Goal: Information Seeking & Learning: Learn about a topic

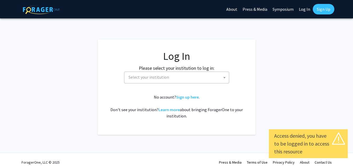
select select
click at [135, 76] on span "Select your institution" at bounding box center [148, 77] width 40 height 5
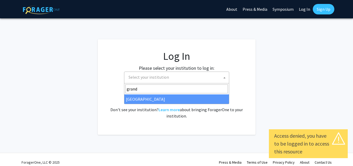
type input "grand"
select select "23"
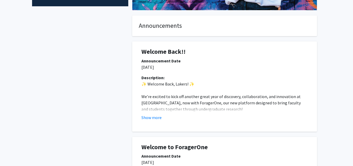
scroll to position [175, 0]
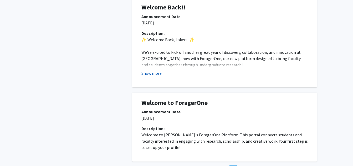
click at [160, 74] on button "Show more" at bounding box center [151, 73] width 20 height 6
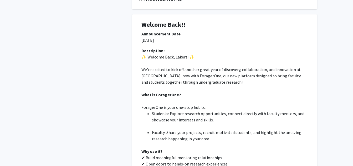
scroll to position [0, 0]
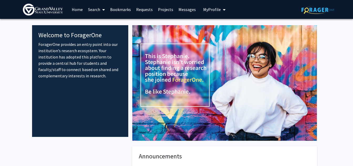
click at [221, 11] on span "My profile dropdown to access profile and logout" at bounding box center [223, 10] width 5 height 18
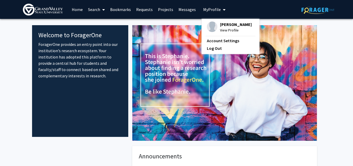
click at [222, 27] on span "[PERSON_NAME]" at bounding box center [236, 25] width 32 height 6
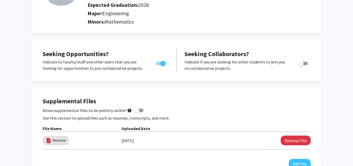
scroll to position [87, 0]
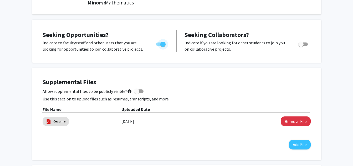
click at [158, 44] on span "Toggle" at bounding box center [160, 45] width 9 height 4
click at [158, 46] on input "Are you actively seeking opportunities?" at bounding box center [158, 46] width 0 height 0
checkbox input "false"
click at [292, 119] on button "Remove File" at bounding box center [296, 122] width 30 height 10
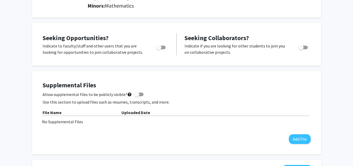
scroll to position [0, 0]
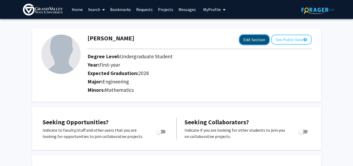
click at [256, 40] on button "Edit Section" at bounding box center [254, 40] width 30 height 10
select select "first-year"
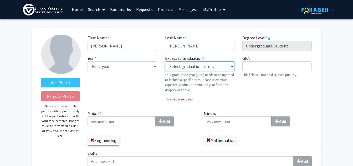
click at [204, 66] on select "Select graduation term... Previous: 2028 (Please select a specific term) Spring…" at bounding box center [199, 66] width 69 height 10
select select "42: spring_2028"
click at [165, 61] on select "Select graduation term... Previous: 2028 (Please select a specific term) Spring…" at bounding box center [199, 66] width 69 height 10
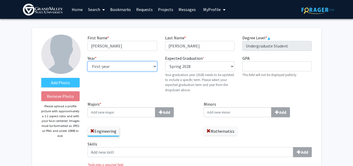
click at [140, 65] on select "--- First-year Sophomore Junior Senior Postbaccalaureate Certificate" at bounding box center [121, 66] width 69 height 10
select select "sophomore"
click at [87, 61] on select "--- First-year Sophomore Junior Senior Postbaccalaureate Certificate" at bounding box center [121, 66] width 69 height 10
click at [113, 117] on input "Majors * Add" at bounding box center [121, 112] width 68 height 10
click at [93, 130] on span at bounding box center [92, 131] width 4 height 4
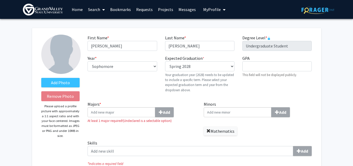
click at [207, 131] on span at bounding box center [208, 131] width 4 height 4
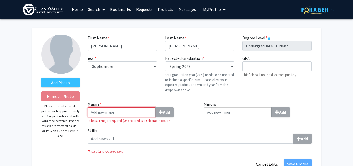
click at [127, 115] on input "Majors * Add" at bounding box center [121, 112] width 68 height 10
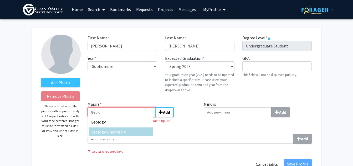
type input "Geolo"
click at [132, 132] on div "Geolo gy-Chemistry" at bounding box center [121, 132] width 61 height 6
click at [132, 117] on input "Geolo" at bounding box center [121, 112] width 68 height 10
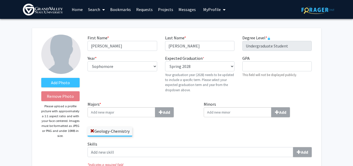
click at [243, 122] on div "Minors Add" at bounding box center [258, 121] width 116 height 40
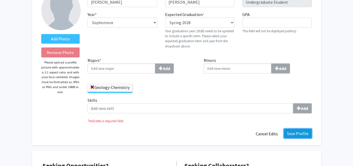
click at [297, 133] on button "Save Profile" at bounding box center [298, 133] width 28 height 9
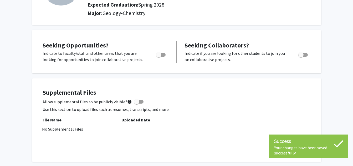
scroll to position [0, 0]
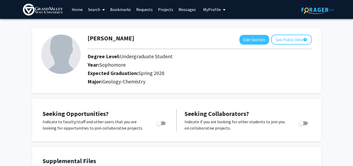
click at [98, 9] on link "Search" at bounding box center [96, 9] width 22 height 18
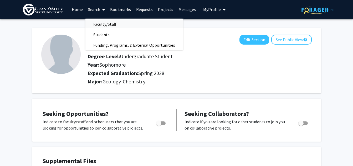
click at [114, 25] on span "Faculty/Staff" at bounding box center [104, 24] width 39 height 11
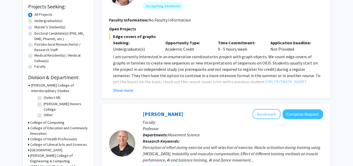
scroll to position [131, 0]
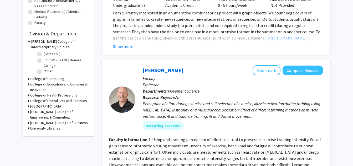
click at [28, 111] on icon at bounding box center [28, 112] width 1 height 6
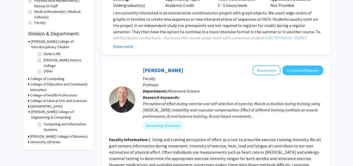
click at [28, 111] on icon at bounding box center [29, 112] width 2 height 6
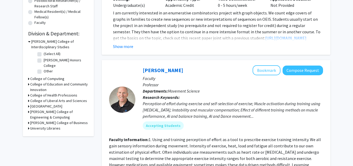
click at [53, 100] on h3 "College of Liberal Arts and Sciences" at bounding box center [58, 101] width 57 height 6
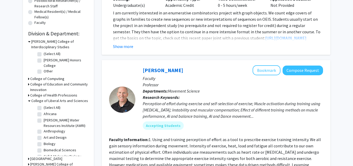
click at [44, 121] on label "Annis Water Resources Institute (AWRI)" at bounding box center [66, 123] width 44 height 11
click at [44, 121] on input "Annis Water Resources Institute (AWRI)" at bounding box center [45, 119] width 3 height 3
checkbox input "true"
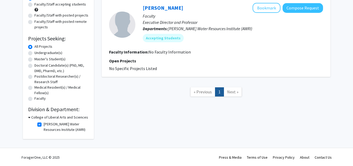
scroll to position [56, 0]
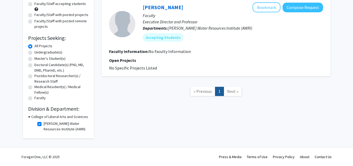
click at [56, 52] on label "Undergraduate(s)" at bounding box center [48, 53] width 28 height 6
click at [38, 52] on input "Undergraduate(s)" at bounding box center [35, 51] width 3 height 3
radio input "true"
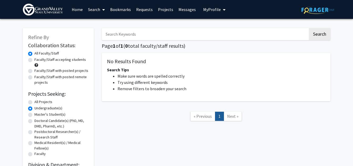
click at [34, 103] on label "All Projects" at bounding box center [43, 102] width 18 height 6
click at [34, 103] on input "All Projects" at bounding box center [35, 100] width 3 height 3
radio input "true"
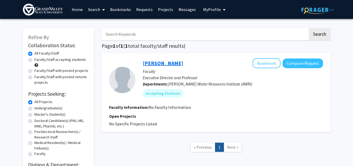
click at [160, 63] on link "Stuart Jones" at bounding box center [163, 63] width 40 height 7
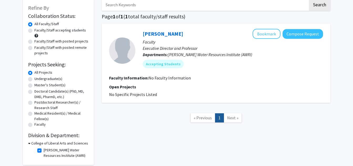
scroll to position [56, 0]
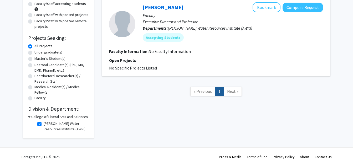
click at [44, 124] on label "Annis Water Resources Institute (AWRI)" at bounding box center [66, 126] width 44 height 11
click at [44, 124] on input "Annis Water Resources Institute (AWRI)" at bounding box center [45, 122] width 3 height 3
checkbox input "false"
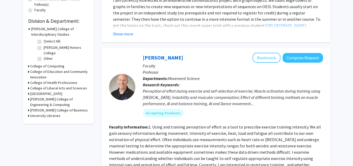
scroll to position [131, 0]
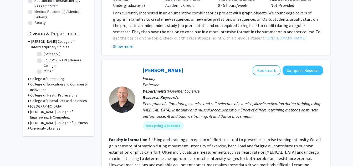
click at [44, 59] on label "Frederik Meijer Honors College" at bounding box center [66, 63] width 44 height 11
click at [44, 59] on input "Frederik Meijer Honors College" at bounding box center [45, 59] width 3 height 3
checkbox input "true"
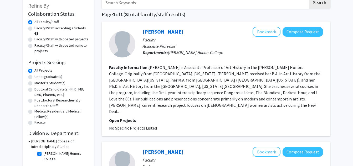
scroll to position [44, 0]
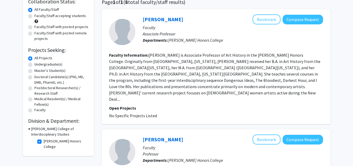
click at [44, 142] on label "Frederik Meijer Honors College" at bounding box center [66, 144] width 44 height 11
click at [44, 142] on input "Frederik Meijer Honors College" at bounding box center [45, 140] width 3 height 3
checkbox input "false"
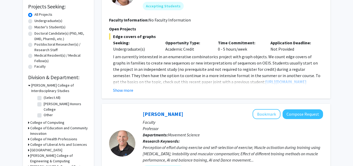
scroll to position [131, 0]
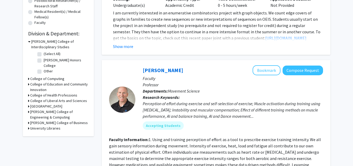
click at [29, 102] on icon at bounding box center [28, 101] width 1 height 6
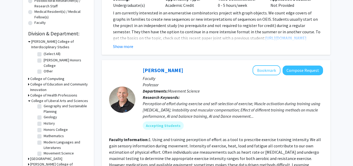
scroll to position [87, 0]
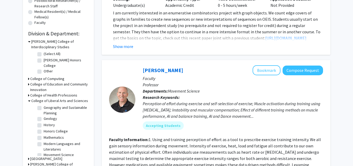
click at [44, 122] on label "Geology" at bounding box center [50, 119] width 13 height 6
click at [44, 120] on input "Geology" at bounding box center [45, 117] width 3 height 3
checkbox input "true"
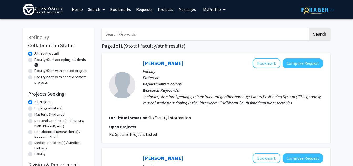
scroll to position [44, 0]
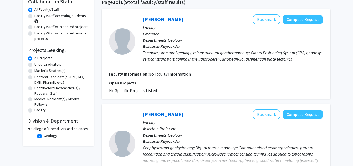
click at [44, 138] on label "Geology" at bounding box center [50, 136] width 13 height 6
click at [44, 137] on input "Geology" at bounding box center [45, 134] width 3 height 3
checkbox input "false"
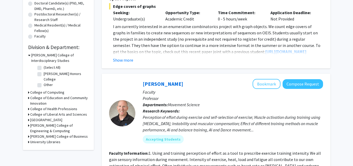
scroll to position [131, 0]
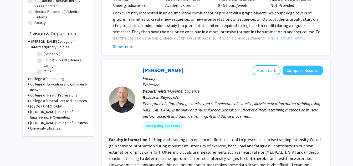
click at [28, 101] on icon at bounding box center [28, 101] width 1 height 6
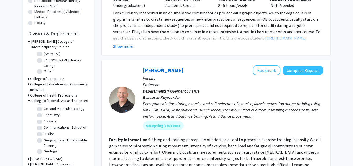
scroll to position [52, 0]
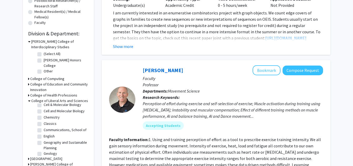
click at [44, 120] on label "Chemistry" at bounding box center [52, 118] width 16 height 6
click at [44, 118] on input "Chemistry" at bounding box center [45, 116] width 3 height 3
checkbox input "true"
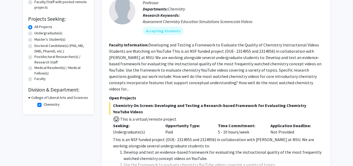
scroll to position [87, 0]
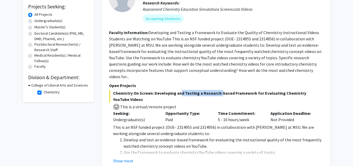
drag, startPoint x: 182, startPoint y: 89, endPoint x: 217, endPoint y: 89, distance: 35.2
click at [217, 90] on span "Chemistry On Screen: Developing and Testing a Research-based Framework for Eval…" at bounding box center [216, 96] width 214 height 13
click at [248, 90] on span "Chemistry On Screen: Developing and Testing a Research-based Framework for Eval…" at bounding box center [216, 96] width 214 height 13
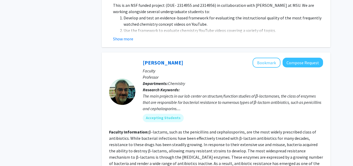
scroll to position [131, 0]
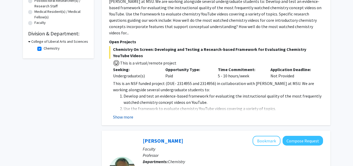
click at [127, 114] on button "Show more" at bounding box center [123, 117] width 20 height 6
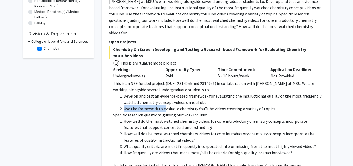
drag, startPoint x: 171, startPoint y: 101, endPoint x: 199, endPoint y: 98, distance: 28.0
click at [213, 98] on ol "Develop and test an evidence-based framework for evaluating the instructional q…" at bounding box center [218, 102] width 210 height 19
click at [159, 106] on li "Use the framework to evaluate chemistry YouTube videos covering a variety of to…" at bounding box center [222, 109] width 199 height 6
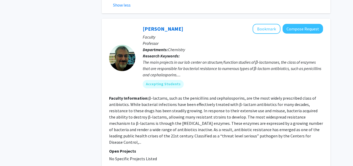
scroll to position [345, 0]
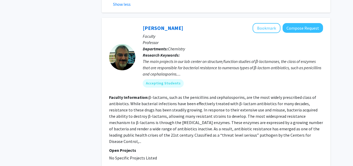
click at [178, 127] on fg-search-faculty "Brad Wallar Bookmark Compose Request Faculty Professor Departments: Chemistry R…" at bounding box center [216, 92] width 214 height 138
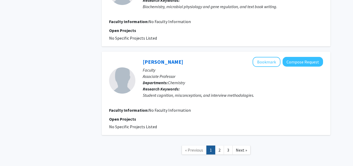
scroll to position [1153, 0]
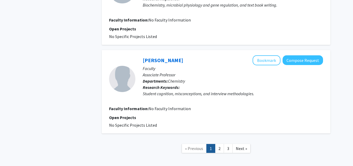
click at [215, 144] on link "1" at bounding box center [210, 148] width 9 height 9
click at [223, 144] on link "2" at bounding box center [219, 148] width 9 height 9
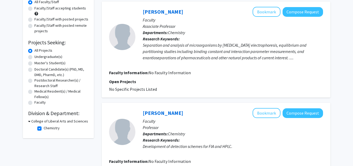
scroll to position [53, 0]
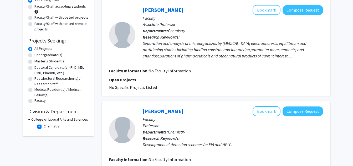
click at [44, 128] on label "Chemistry" at bounding box center [52, 127] width 16 height 6
click at [44, 127] on input "Chemistry" at bounding box center [45, 125] width 3 height 3
checkbox input "false"
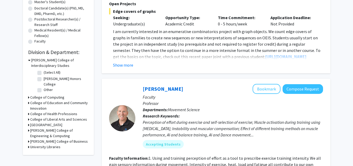
scroll to position [131, 0]
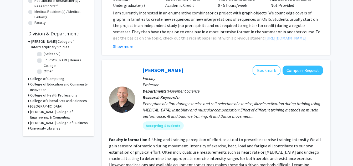
click at [36, 113] on h3 "Padnos College of Engineering & Computing" at bounding box center [59, 114] width 58 height 11
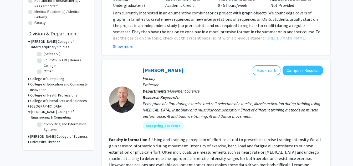
click at [37, 114] on h3 "Padnos College of Engineering & Computing" at bounding box center [59, 114] width 57 height 11
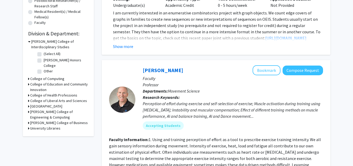
click at [48, 101] on h3 "College of Liberal Arts and Sciences" at bounding box center [58, 101] width 57 height 6
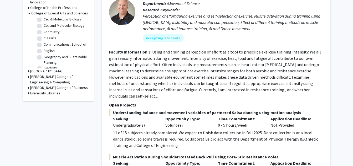
scroll to position [37, 0]
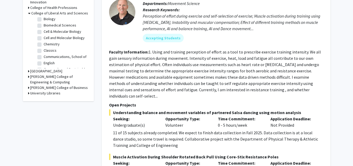
click at [44, 47] on label "Chemistry" at bounding box center [52, 44] width 16 height 6
click at [44, 45] on input "Chemistry" at bounding box center [45, 42] width 3 height 3
checkbox input "true"
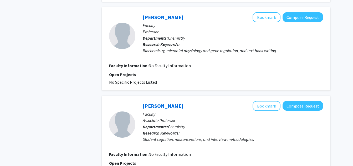
scroll to position [1059, 0]
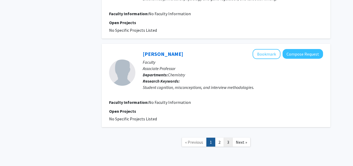
click at [226, 138] on link "3" at bounding box center [228, 142] width 9 height 9
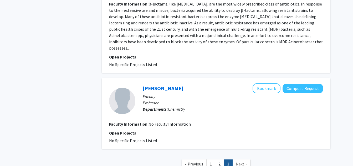
scroll to position [904, 0]
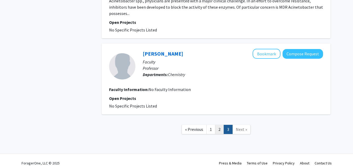
click at [218, 125] on link "2" at bounding box center [219, 129] width 9 height 9
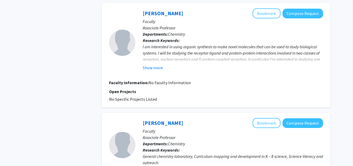
scroll to position [613, 0]
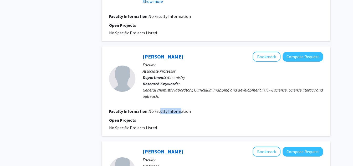
drag, startPoint x: 158, startPoint y: 112, endPoint x: 176, endPoint y: 111, distance: 18.4
click at [176, 111] on span "No Faculty Information" at bounding box center [169, 111] width 42 height 5
click at [181, 120] on p "Open Projects" at bounding box center [216, 120] width 214 height 6
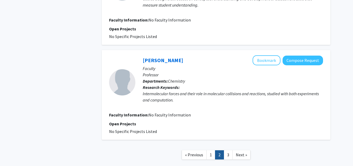
scroll to position [920, 0]
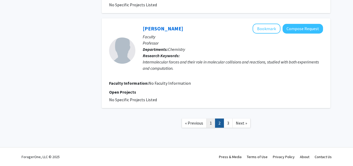
click at [209, 123] on link "1" at bounding box center [210, 123] width 9 height 9
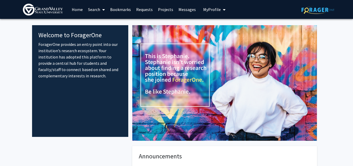
click at [97, 7] on link "Search" at bounding box center [96, 9] width 22 height 18
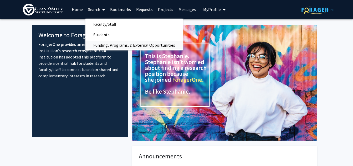
click at [111, 44] on span "Funding, Programs, & External Opportunities" at bounding box center [133, 45] width 97 height 11
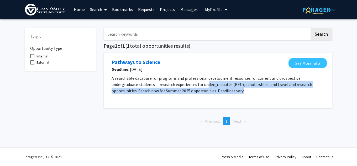
drag, startPoint x: 179, startPoint y: 85, endPoint x: 226, endPoint y: 89, distance: 47.5
click at [226, 89] on p "A searchable database for programs and professional development resources for c…" at bounding box center [218, 84] width 213 height 19
click at [183, 90] on p "A searchable database for programs and professional development resources for c…" at bounding box center [218, 84] width 213 height 19
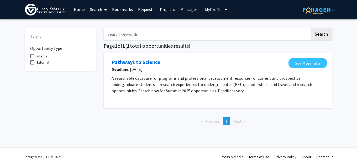
click at [100, 7] on link "Search" at bounding box center [98, 9] width 22 height 18
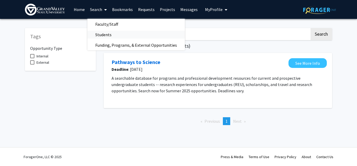
click at [108, 34] on span "Students" at bounding box center [103, 34] width 32 height 11
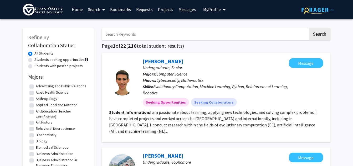
click at [131, 37] on input "Search Keywords" at bounding box center [205, 34] width 206 height 12
type input "engineering"
click at [309, 28] on button "Search" at bounding box center [320, 34] width 22 height 12
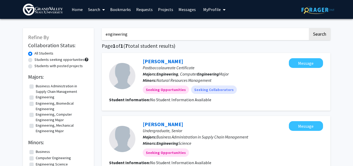
drag, startPoint x: 166, startPoint y: 34, endPoint x: 43, endPoint y: 3, distance: 126.6
type input "geology-chemistry"
click at [309, 28] on button "Search" at bounding box center [320, 34] width 22 height 12
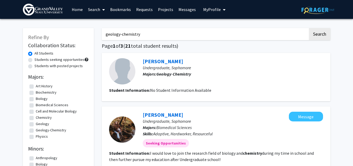
click at [36, 131] on label "Geology-Chemistry" at bounding box center [51, 131] width 30 height 6
click at [36, 131] on input "Geology-Chemistry" at bounding box center [37, 129] width 3 height 3
checkbox input "true"
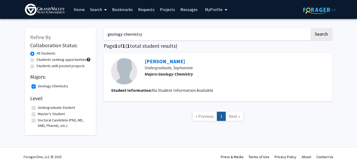
click at [38, 88] on label "Geology-Chemistry" at bounding box center [53, 87] width 30 height 6
click at [38, 87] on input "Geology-Chemistry" at bounding box center [39, 85] width 3 height 3
checkbox input "false"
